Goal: Transaction & Acquisition: Purchase product/service

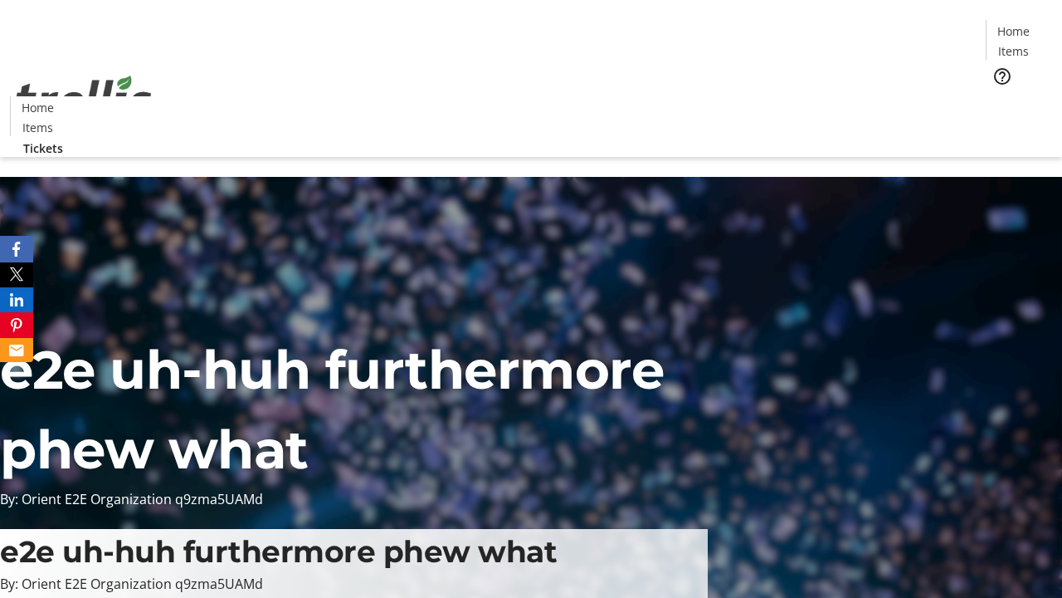
click at [999, 96] on span "Tickets" at bounding box center [1019, 104] width 40 height 17
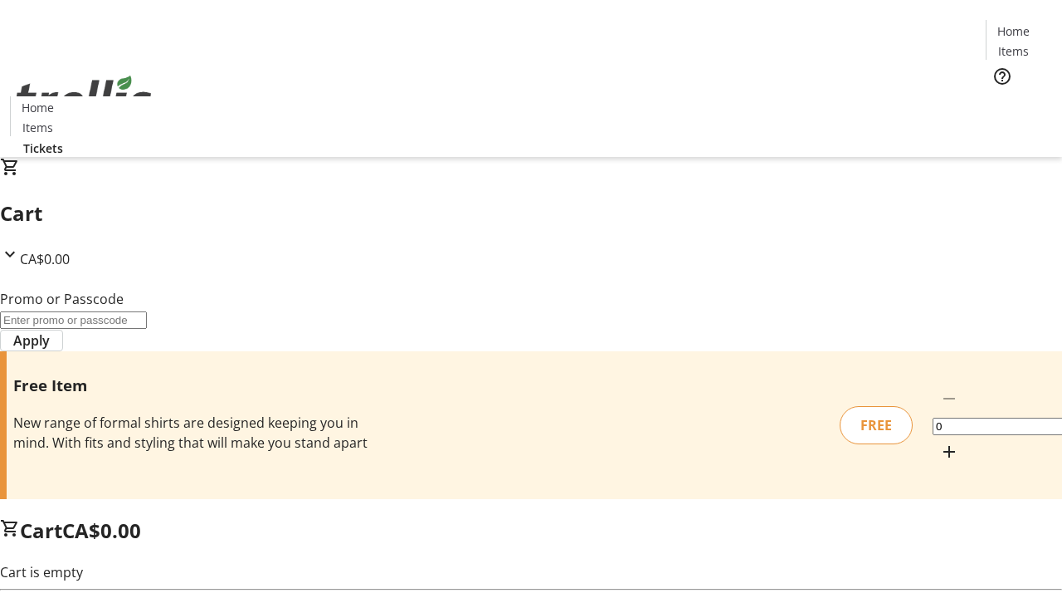
click at [940, 442] on mat-icon "Increment by one" at bounding box center [950, 452] width 20 height 20
type input "1"
